Goal: Information Seeking & Learning: Find specific fact

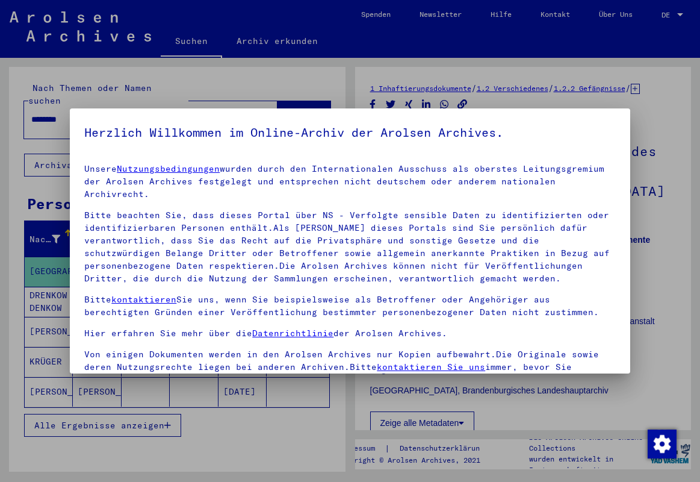
click at [297, 440] on div at bounding box center [350, 241] width 700 height 482
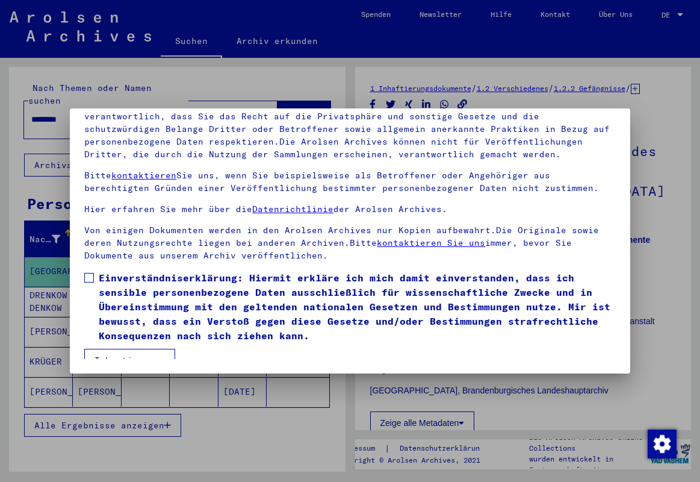
click at [91, 273] on span at bounding box center [89, 278] width 10 height 10
click at [120, 349] on button "Ich stimme zu" at bounding box center [129, 360] width 91 height 23
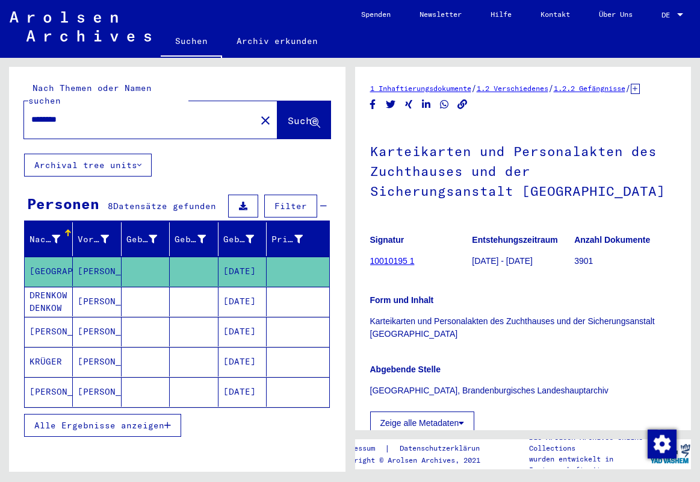
click at [46, 317] on mat-cell "[PERSON_NAME]" at bounding box center [49, 331] width 48 height 29
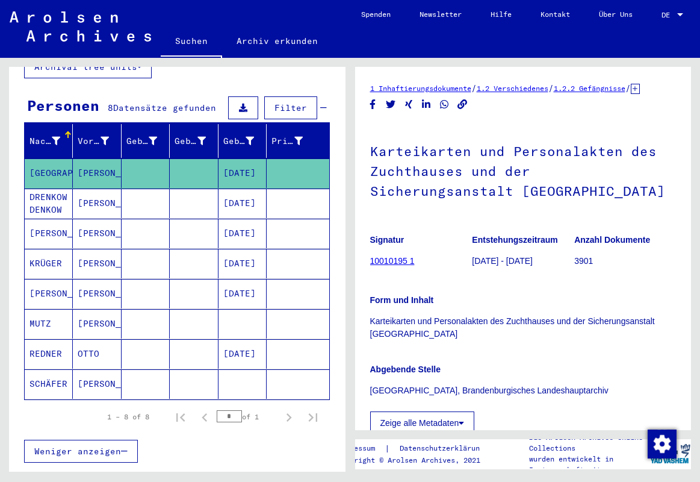
scroll to position [75, 0]
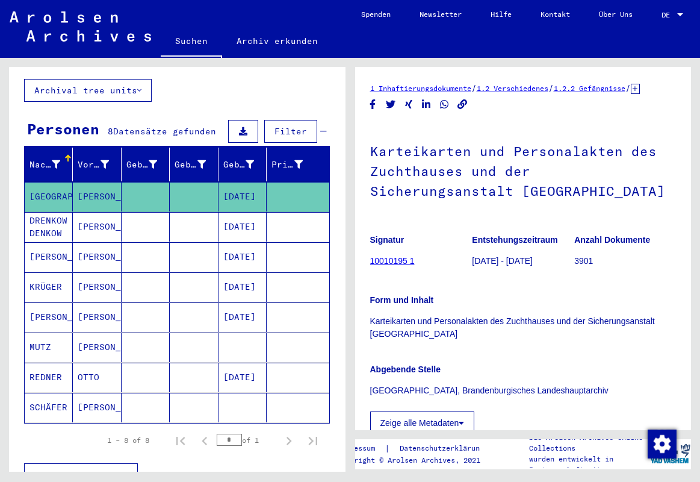
click at [89, 243] on mat-cell "[PERSON_NAME]" at bounding box center [97, 256] width 48 height 29
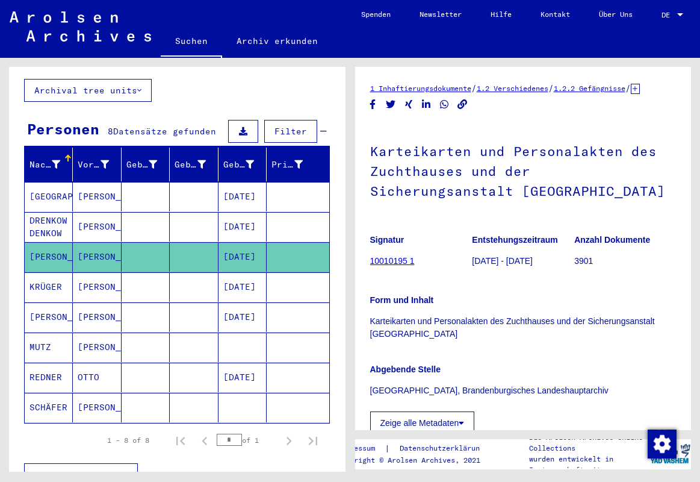
click at [89, 243] on mat-cell "[PERSON_NAME]" at bounding box center [97, 256] width 48 height 29
click at [84, 242] on mat-cell "[PERSON_NAME]" at bounding box center [97, 256] width 48 height 29
click at [47, 242] on mat-cell "[PERSON_NAME]" at bounding box center [49, 256] width 48 height 29
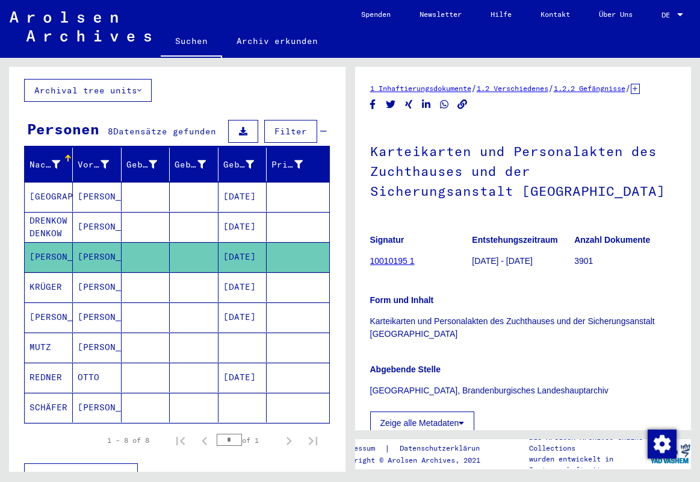
click at [235, 242] on mat-cell "[DATE]" at bounding box center [243, 256] width 48 height 29
click at [383, 265] on link "10010195 1" at bounding box center [392, 261] width 45 height 10
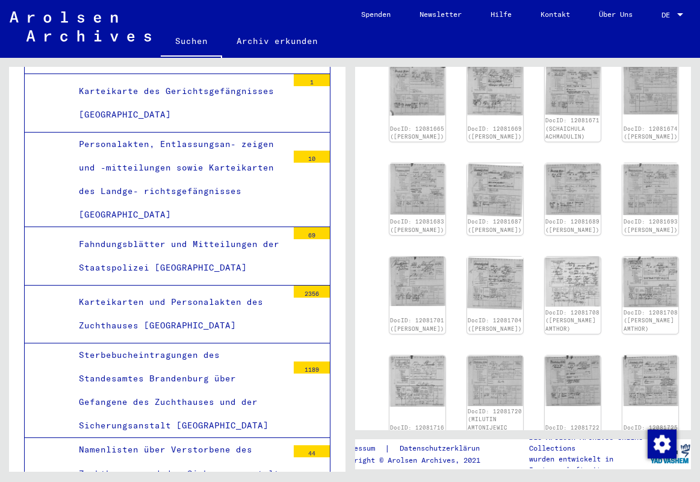
scroll to position [541, 0]
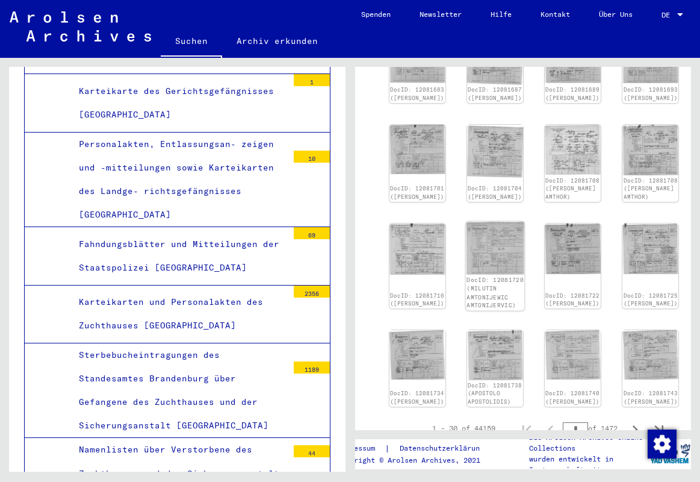
click at [465, 274] on img at bounding box center [494, 247] width 59 height 53
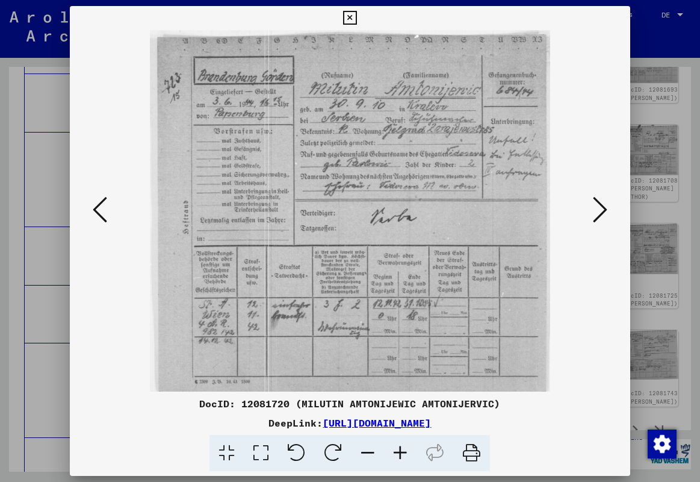
click at [597, 208] on icon at bounding box center [600, 209] width 14 height 29
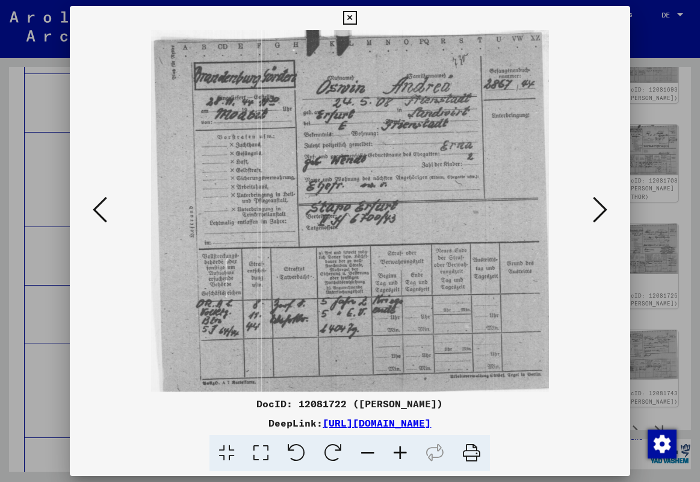
click at [597, 208] on icon at bounding box center [600, 209] width 14 height 29
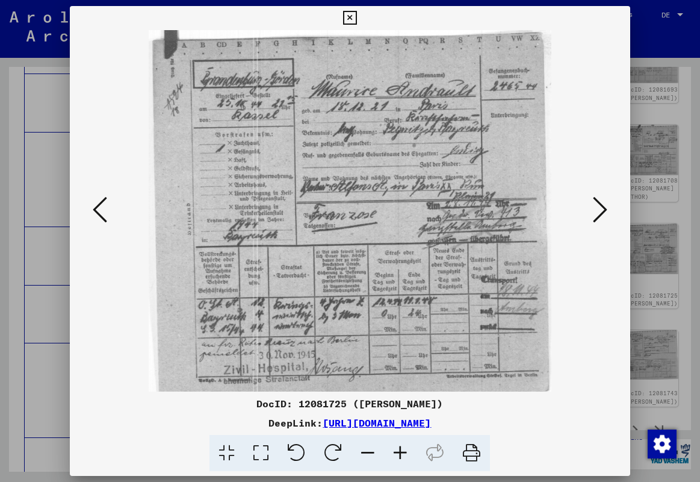
click at [597, 208] on icon at bounding box center [600, 209] width 14 height 29
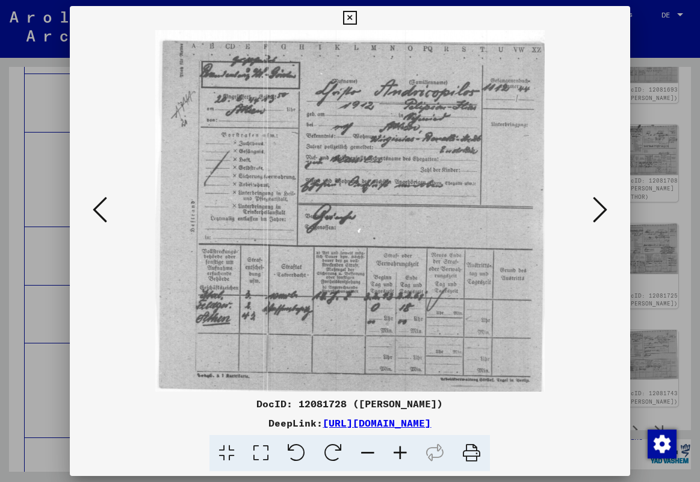
click at [597, 208] on icon at bounding box center [600, 209] width 14 height 29
